Goal: Transaction & Acquisition: Purchase product/service

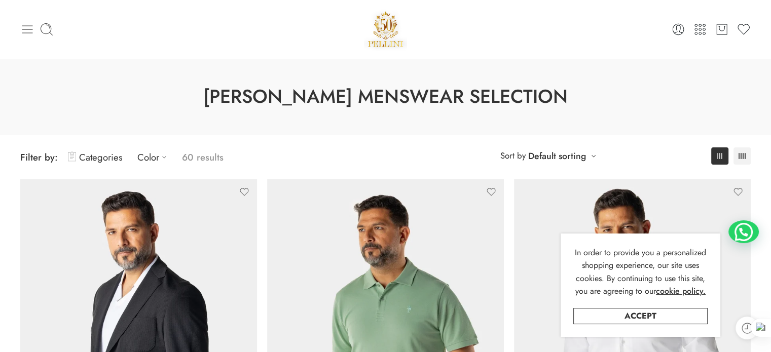
click at [28, 31] on icon at bounding box center [27, 29] width 14 height 14
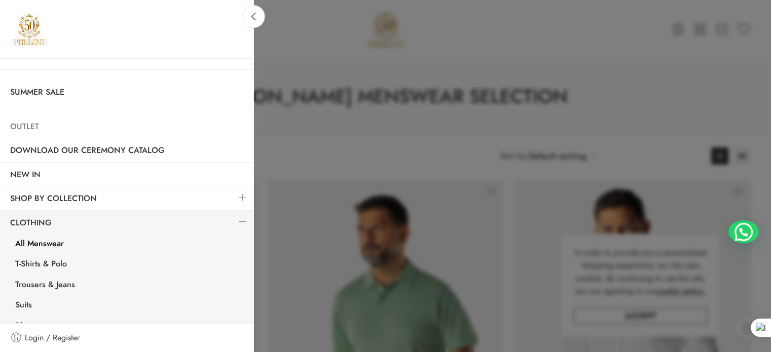
click at [59, 127] on link "Outlet" at bounding box center [126, 126] width 253 height 23
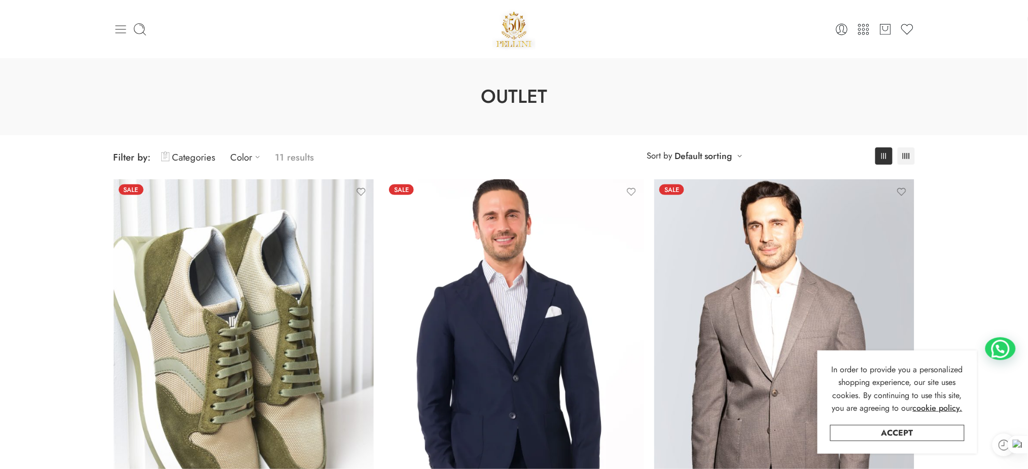
click at [126, 33] on icon at bounding box center [121, 29] width 14 height 14
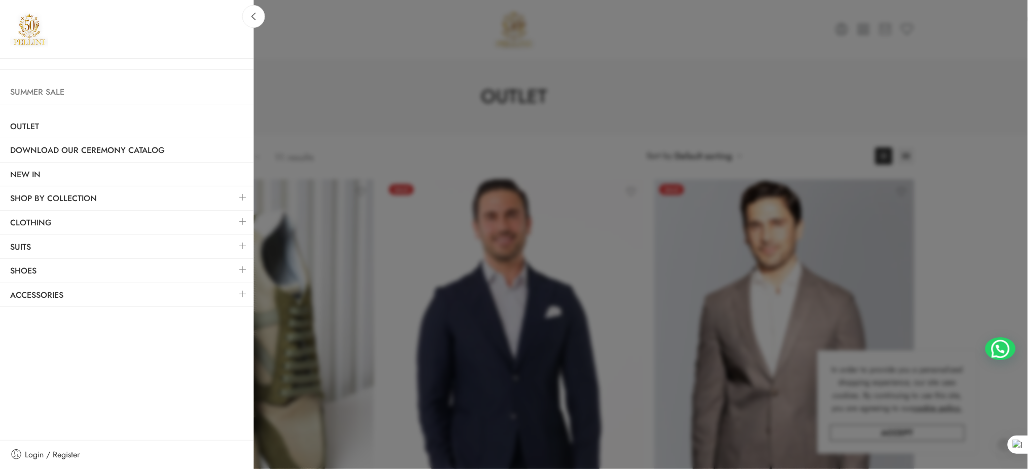
click at [63, 95] on link "Summer Sale" at bounding box center [126, 92] width 253 height 23
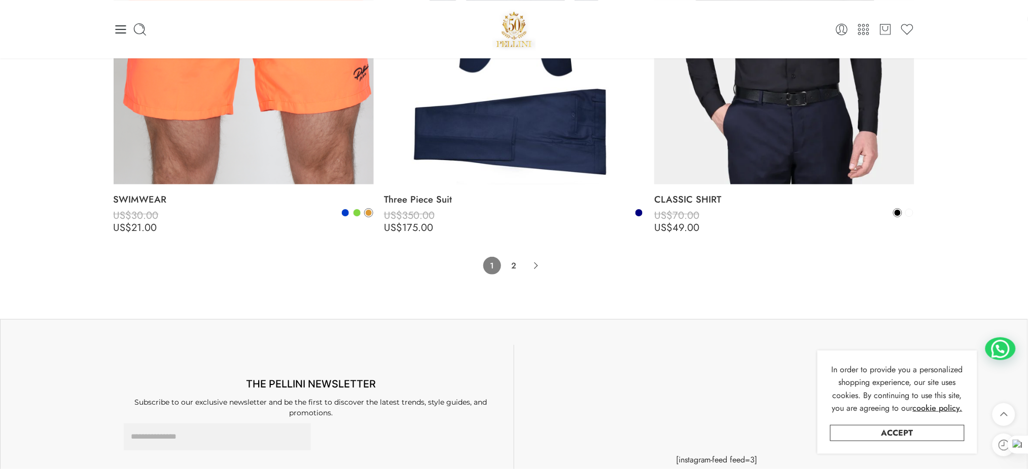
scroll to position [8210, 0]
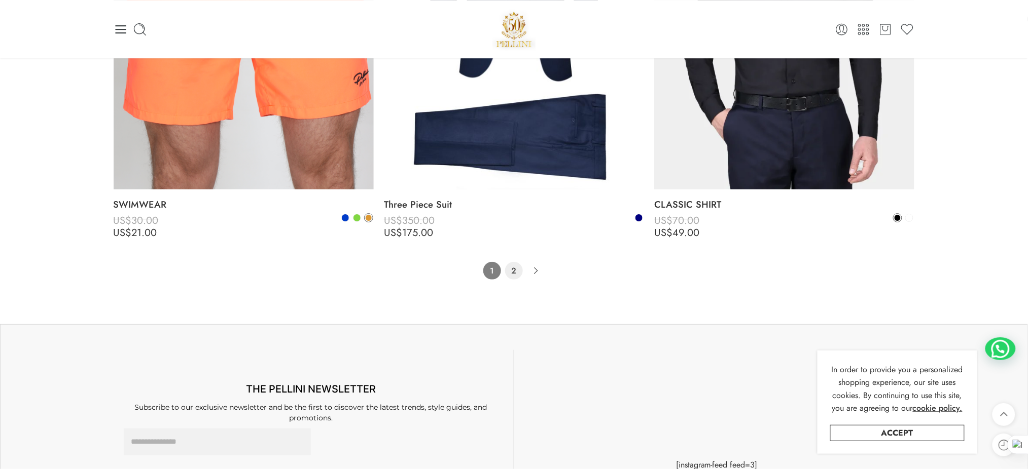
click at [516, 266] on link "2" at bounding box center [514, 271] width 18 height 18
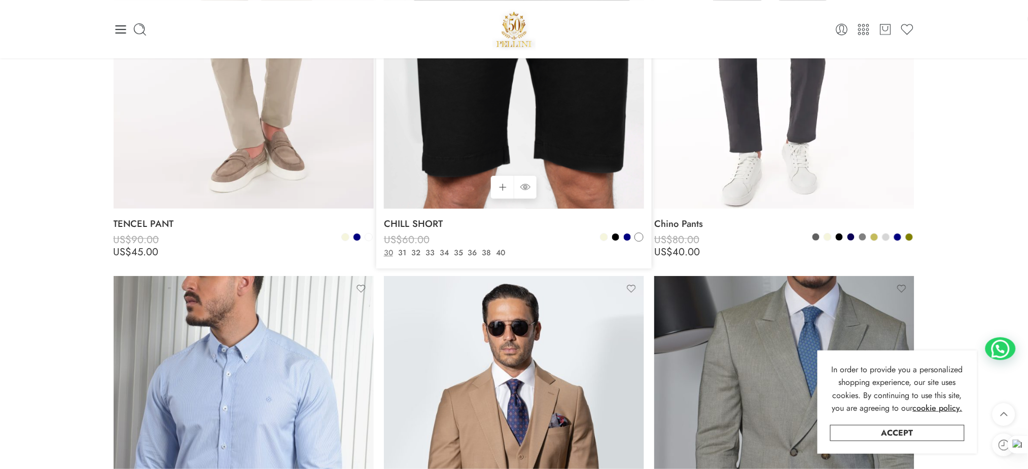
scroll to position [5284, 0]
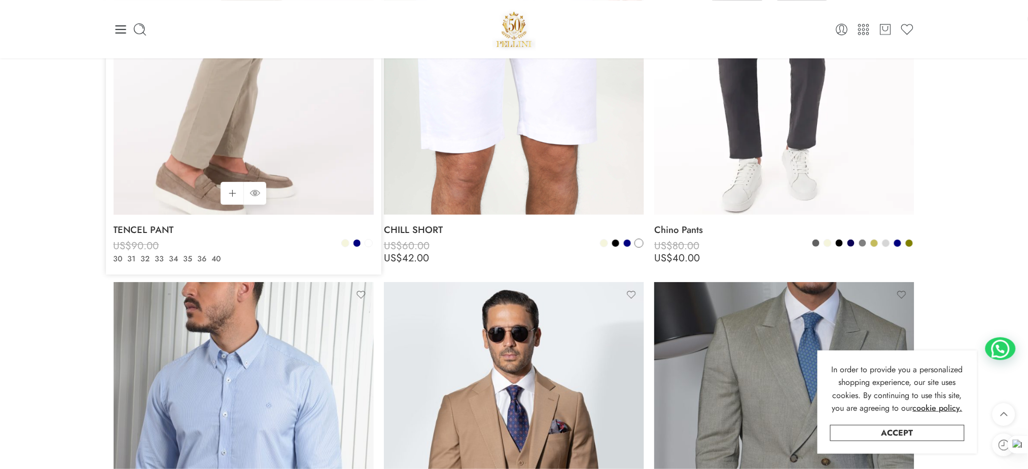
click at [290, 153] on img at bounding box center [244, 41] width 260 height 347
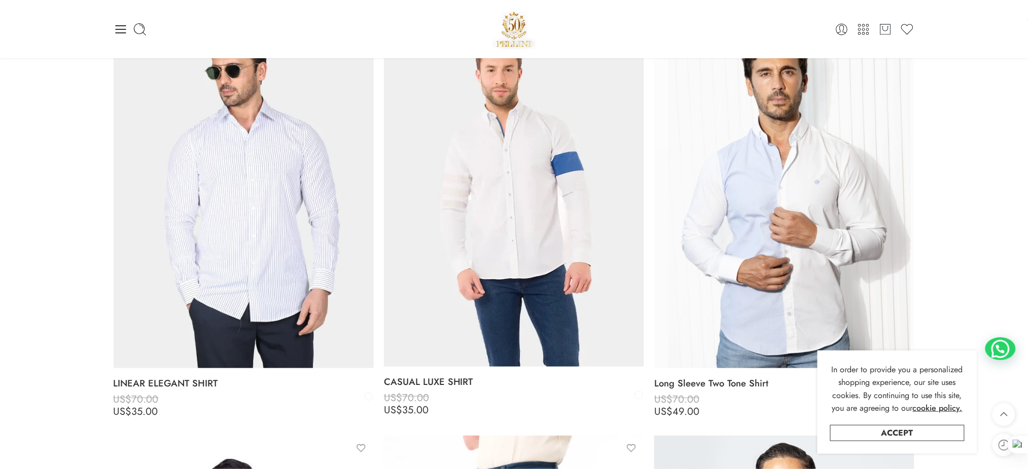
scroll to position [0, 0]
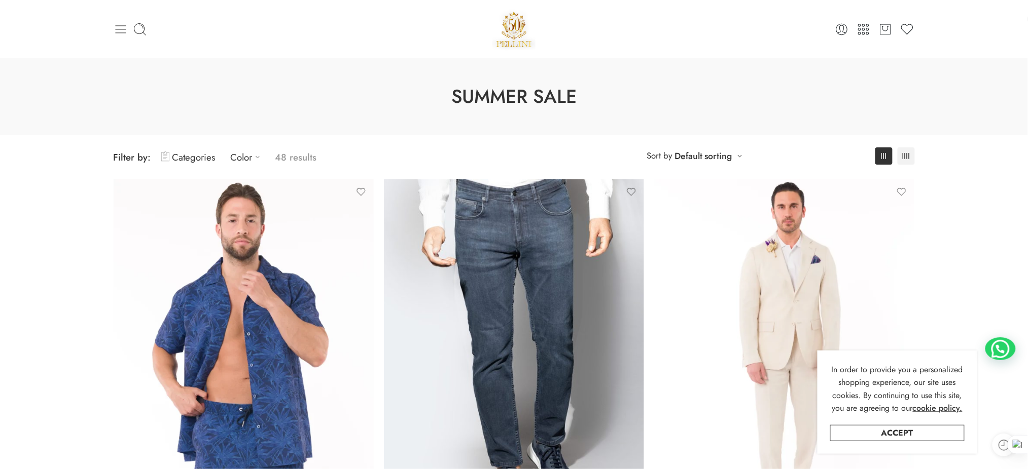
click at [119, 28] on icon at bounding box center [121, 29] width 14 height 14
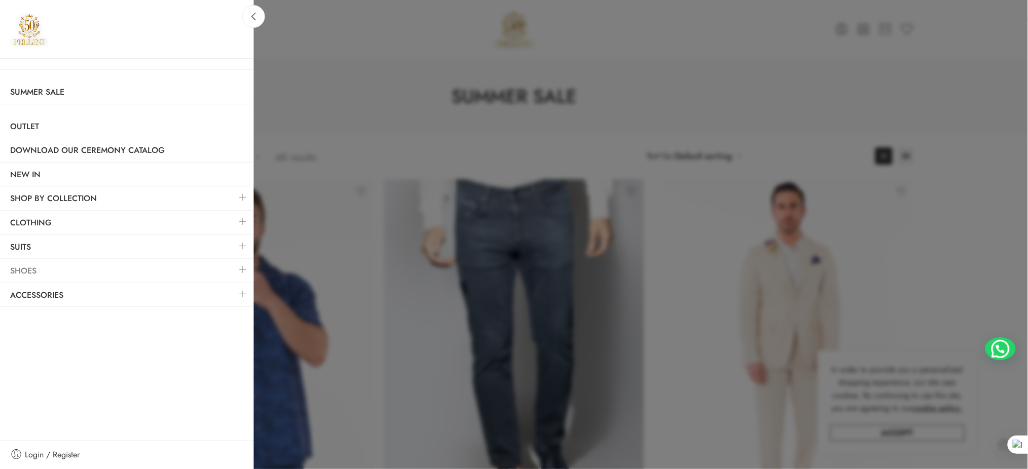
click at [42, 264] on link "Shoes" at bounding box center [126, 271] width 253 height 23
click at [23, 271] on link "Shoes" at bounding box center [126, 271] width 253 height 23
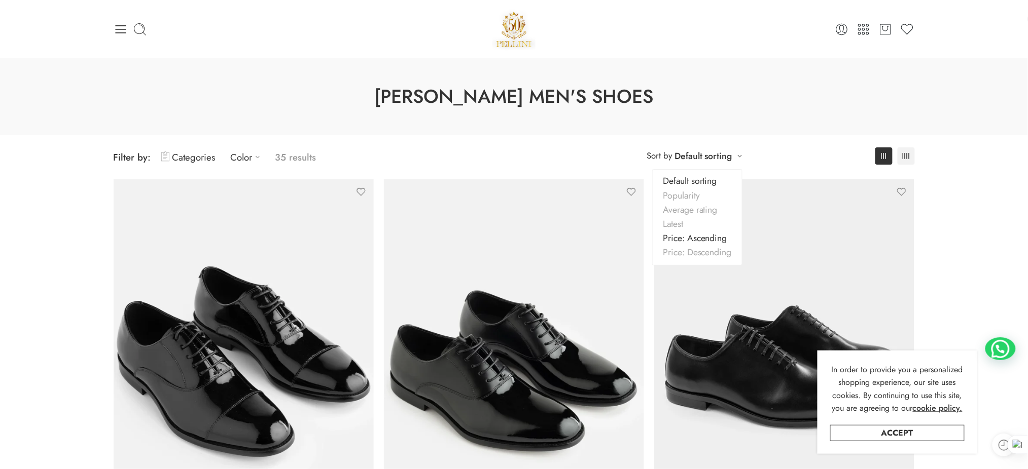
click at [694, 243] on link "Price: Ascending" at bounding box center [696, 238] width 89 height 14
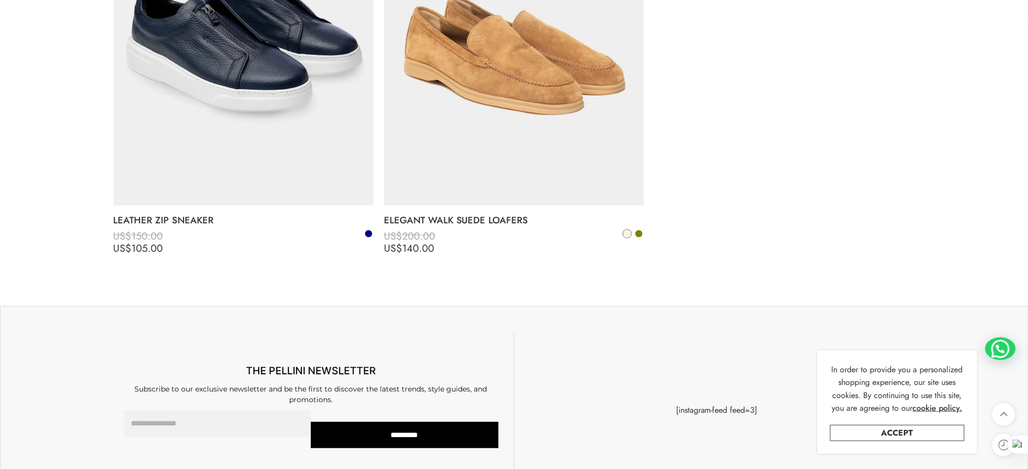
scroll to position [5014, 0]
